Goal: Task Accomplishment & Management: Manage account settings

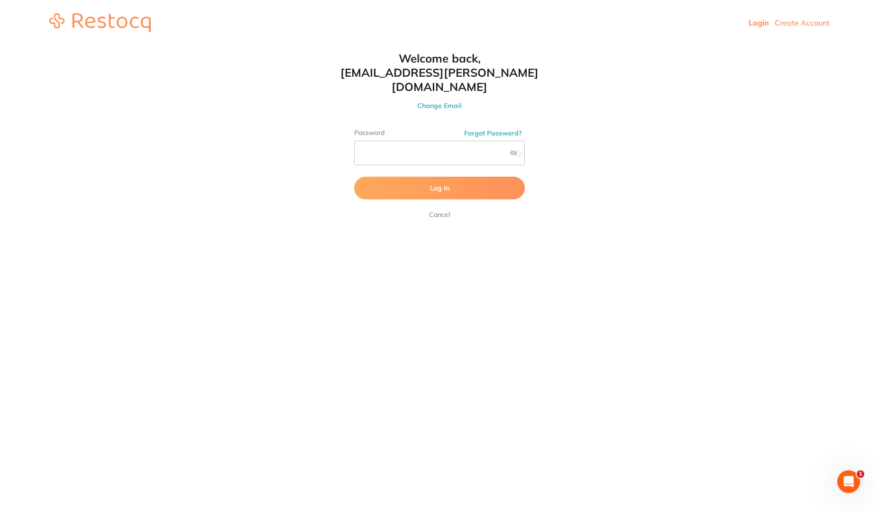
click at [354, 177] on button "Log In" at bounding box center [439, 188] width 171 height 23
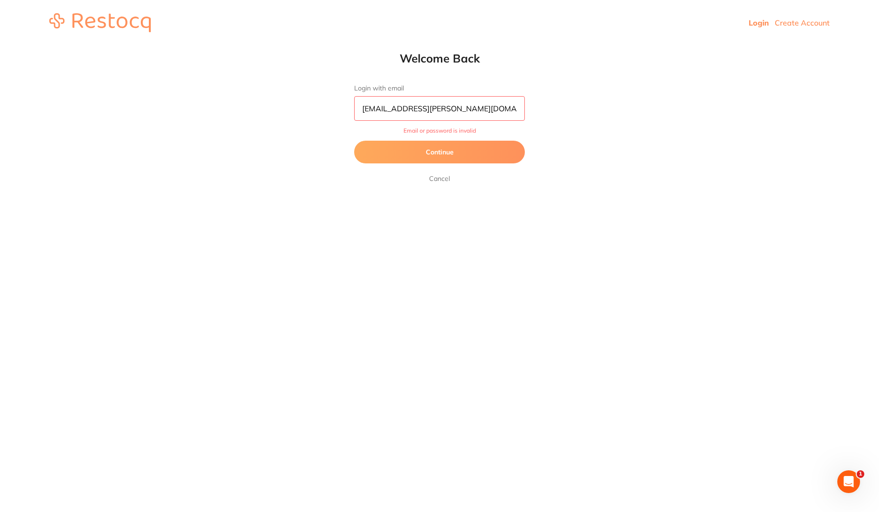
click at [518, 110] on input "[EMAIL_ADDRESS][PERSON_NAME][DOMAIN_NAME]" at bounding box center [439, 108] width 171 height 25
click at [372, 45] on html "Login Create Account Welcome Back Login with email [EMAIL_ADDRESS][PERSON_NAME]…" at bounding box center [439, 22] width 879 height 45
type input "[EMAIL_ADDRESS][DOMAIN_NAME]"
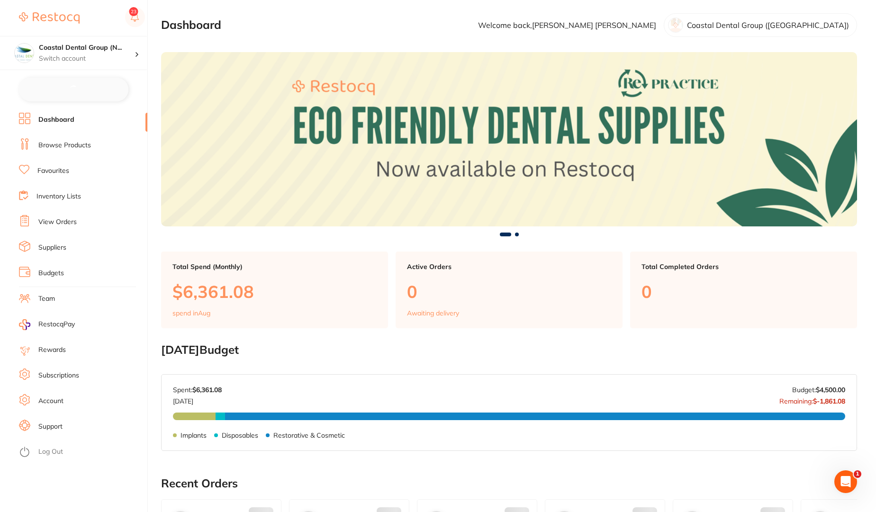
checkbox input "false"
